Goal: Task Accomplishment & Management: Manage account settings

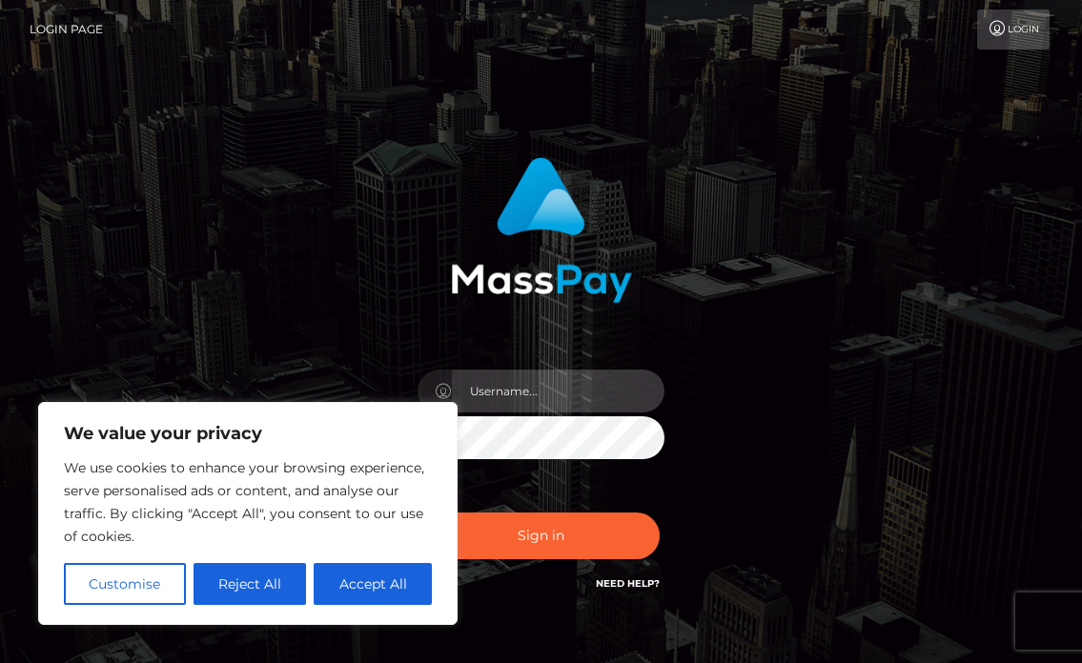
click at [570, 383] on input "text" at bounding box center [559, 391] width 214 height 43
click at [551, 391] on input "text" at bounding box center [559, 391] width 214 height 43
click at [793, 352] on div "Sign in" at bounding box center [541, 385] width 915 height 485
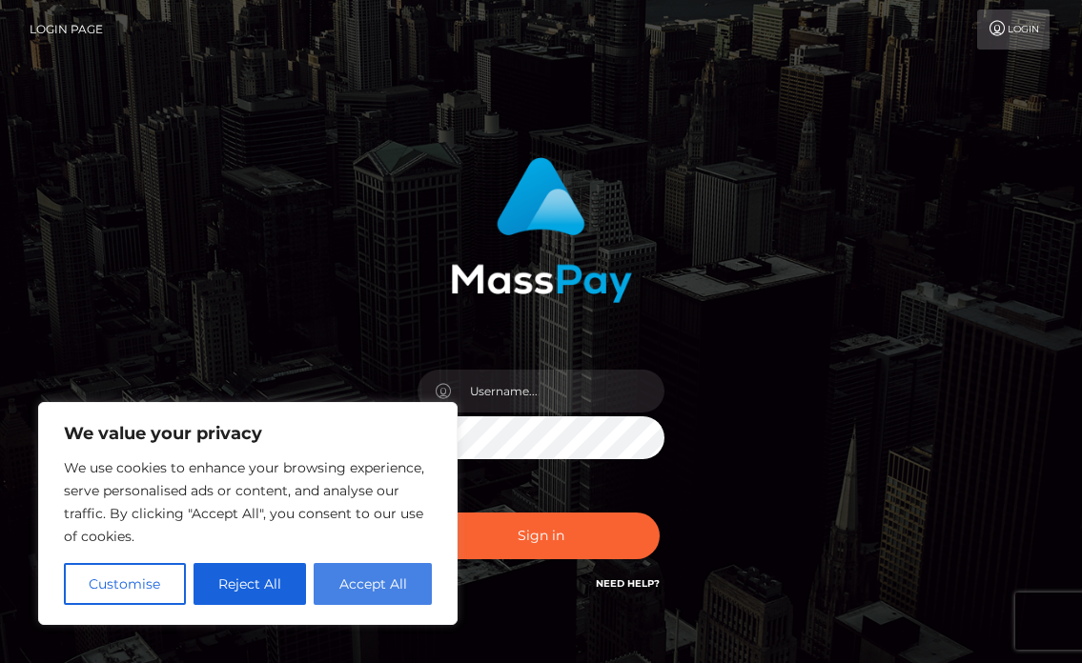
click at [393, 581] on button "Accept All" at bounding box center [373, 584] width 118 height 42
checkbox input "true"
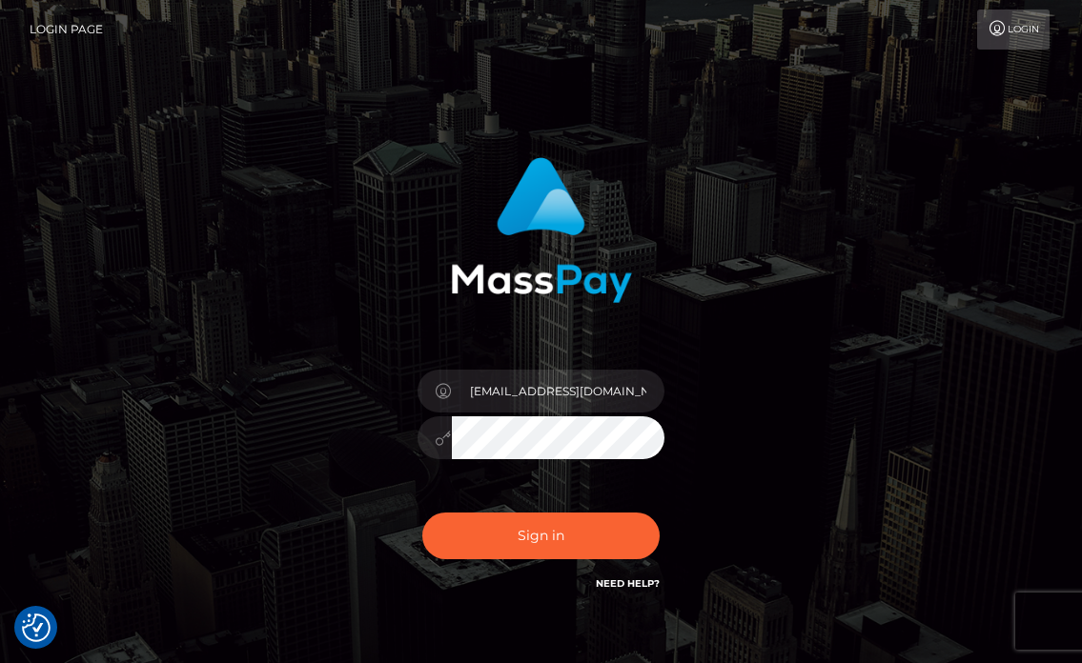
click at [814, 399] on div "[EMAIL_ADDRESS][DOMAIN_NAME]" at bounding box center [541, 385] width 915 height 485
type input "[EMAIL_ADDRESS][DOMAIN_NAME]"
click at [436, 439] on icon at bounding box center [444, 438] width 16 height 15
click at [440, 440] on icon at bounding box center [444, 438] width 16 height 15
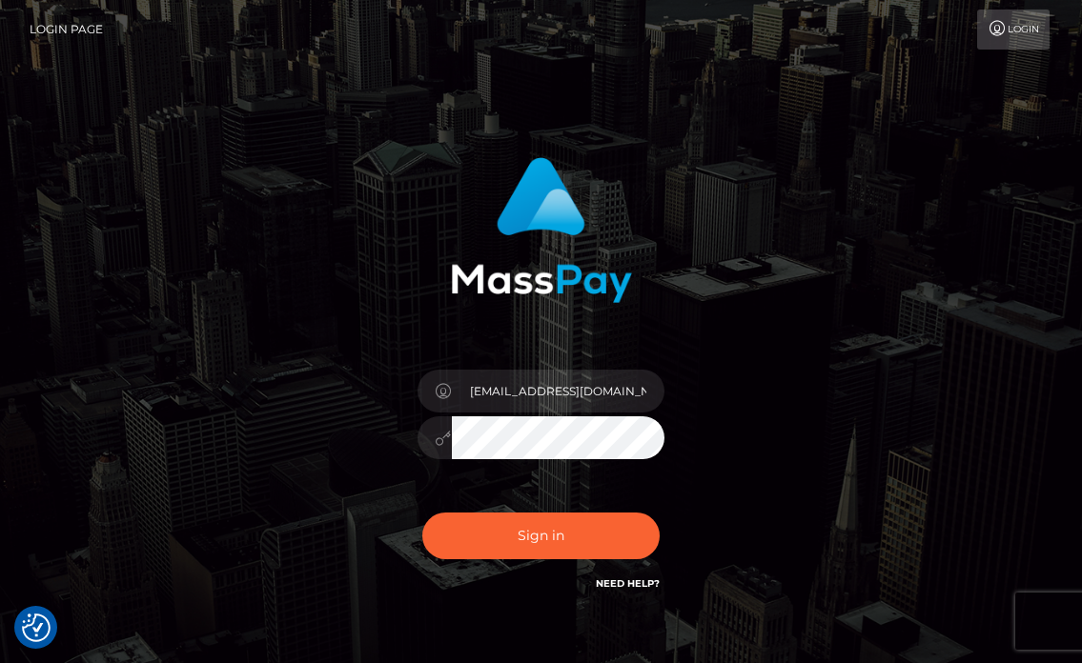
click at [440, 440] on icon at bounding box center [444, 438] width 16 height 15
